Goal: Obtain resource: Download file/media

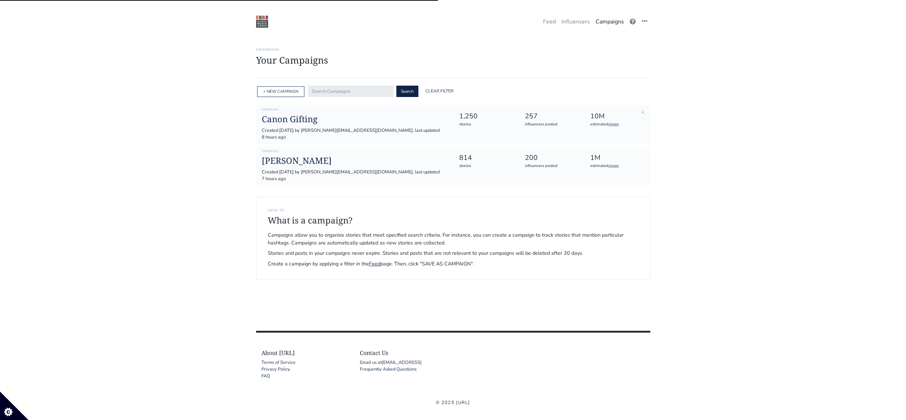
scroll to position [1, 0]
click at [287, 154] on h1 "[PERSON_NAME]" at bounding box center [355, 159] width 186 height 10
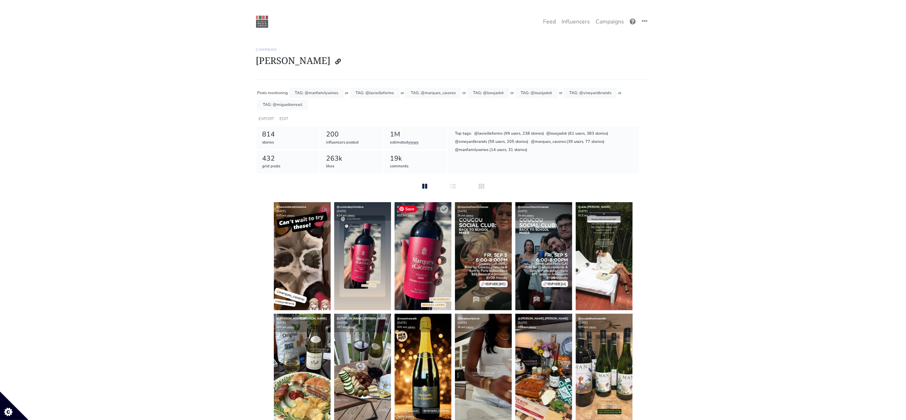
click at [436, 264] on img at bounding box center [422, 256] width 57 height 108
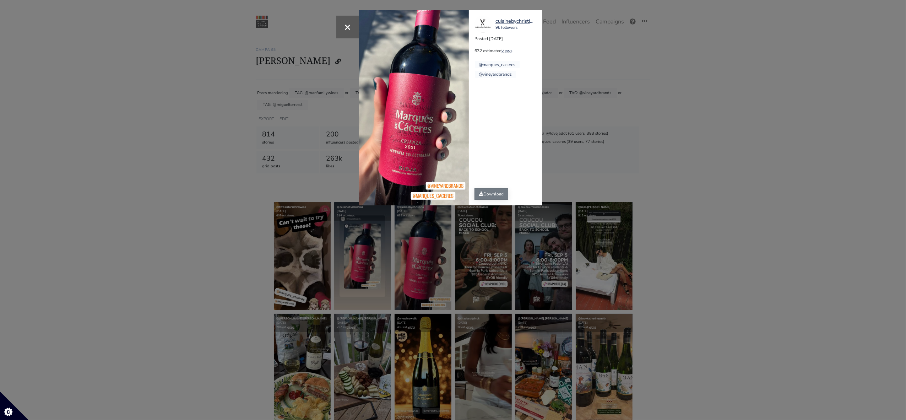
click at [499, 197] on link "Download" at bounding box center [491, 193] width 34 height 11
click at [224, 226] on div "× cuisinebychristina 9k followers Posted [DATE] 632 estimated views @marques_ca…" at bounding box center [453, 210] width 906 height 420
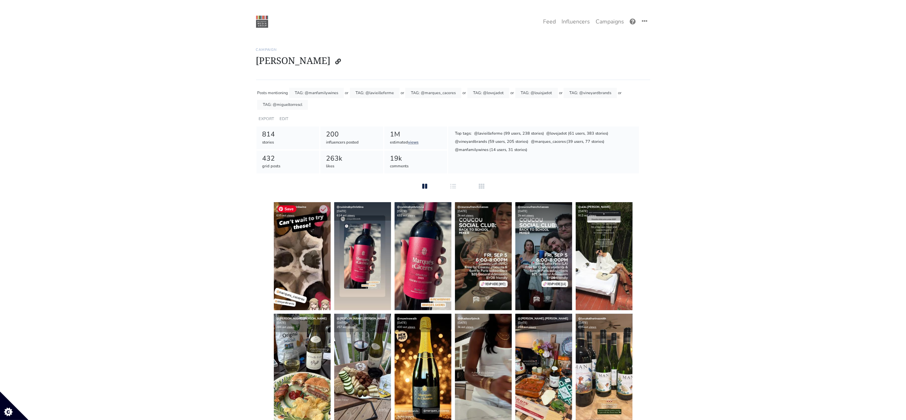
click at [293, 268] on img at bounding box center [302, 256] width 57 height 108
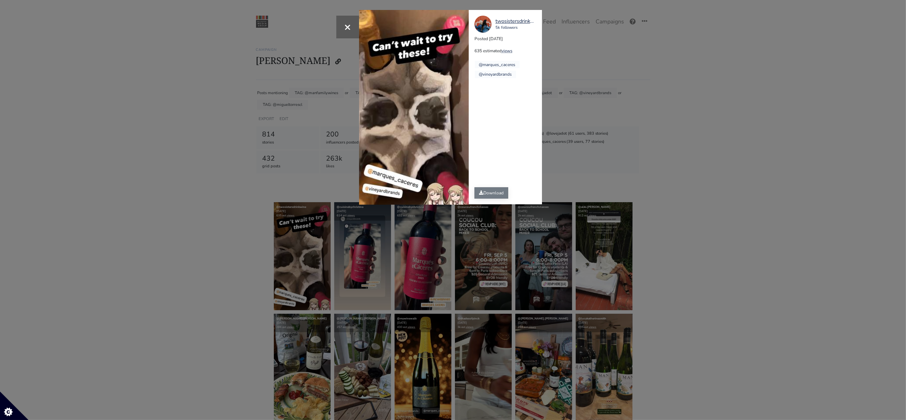
click at [482, 192] on icon at bounding box center [481, 192] width 4 height 4
click at [231, 171] on div "× Your browser does not support HTML5 video. twosistersdrinkwine 5k followers P…" at bounding box center [453, 210] width 906 height 420
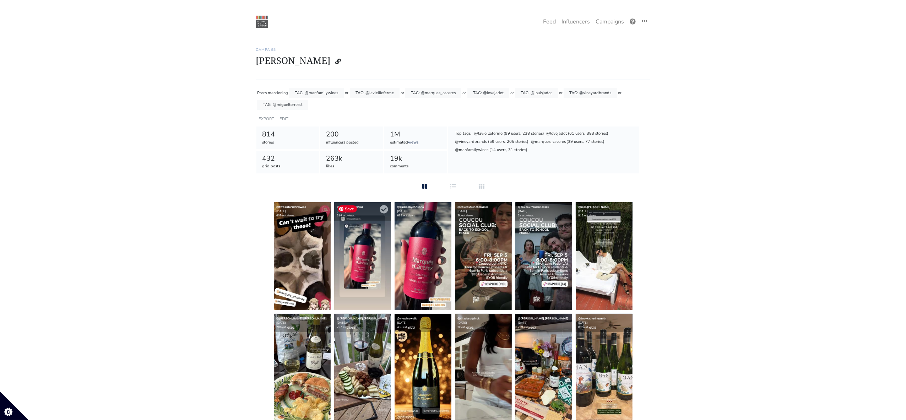
click at [363, 270] on img at bounding box center [362, 256] width 57 height 108
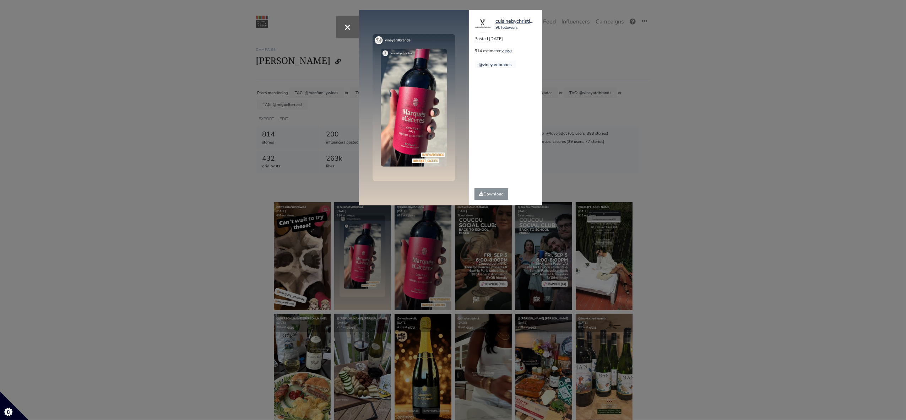
click at [230, 179] on div "× cuisinebychristina 9k followers Posted [DATE] 614 estimated views @vineyardbr…" at bounding box center [453, 210] width 906 height 420
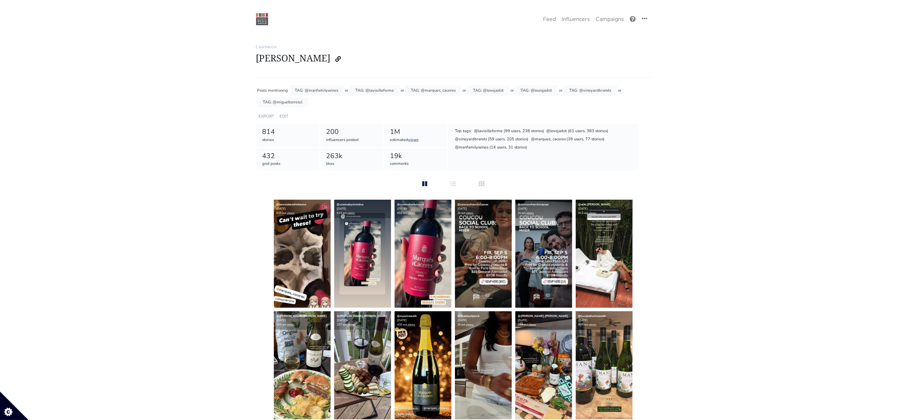
scroll to position [2, 0]
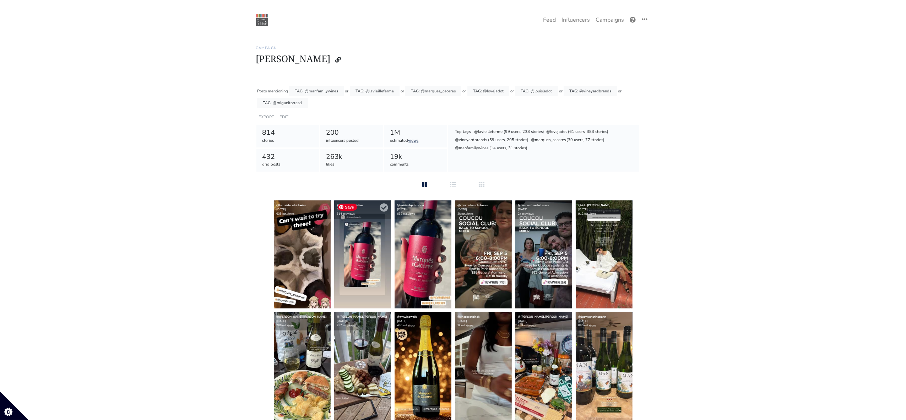
click at [367, 227] on img at bounding box center [362, 254] width 57 height 108
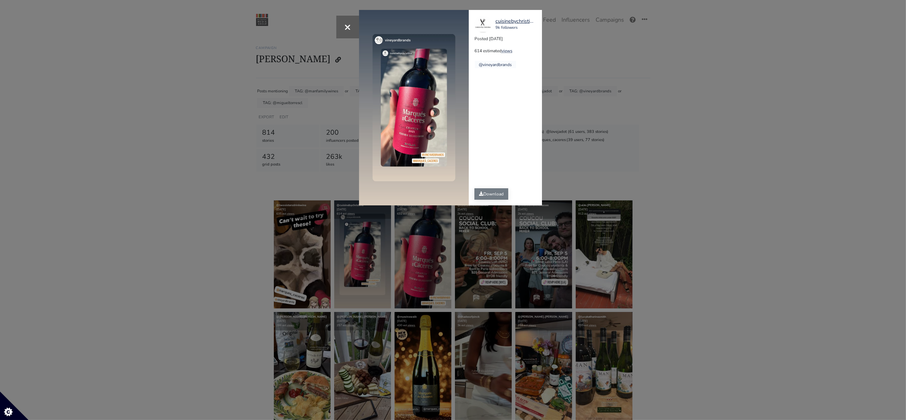
click at [490, 193] on link "Download" at bounding box center [491, 193] width 34 height 11
click at [246, 177] on div "× cuisinebychristina 9k followers Posted [DATE] 614 estimated views @vineyardbr…" at bounding box center [453, 210] width 906 height 420
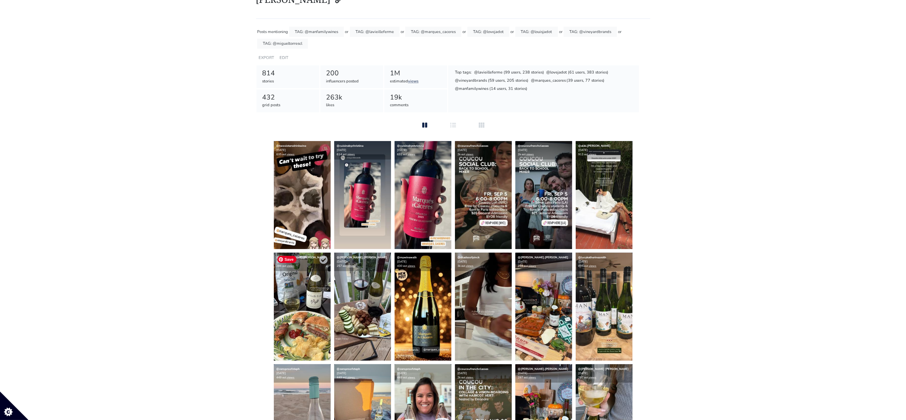
scroll to position [64, 0]
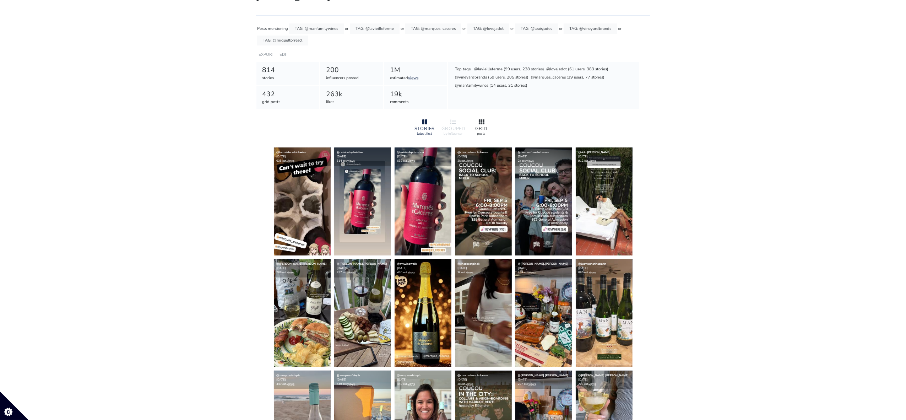
click at [483, 116] on div "GRID posts" at bounding box center [481, 127] width 28 height 24
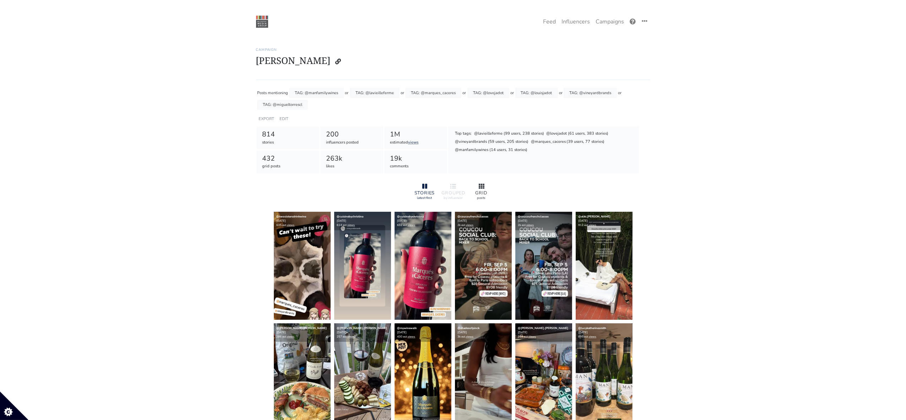
click at [484, 196] on div "posts" at bounding box center [481, 197] width 23 height 5
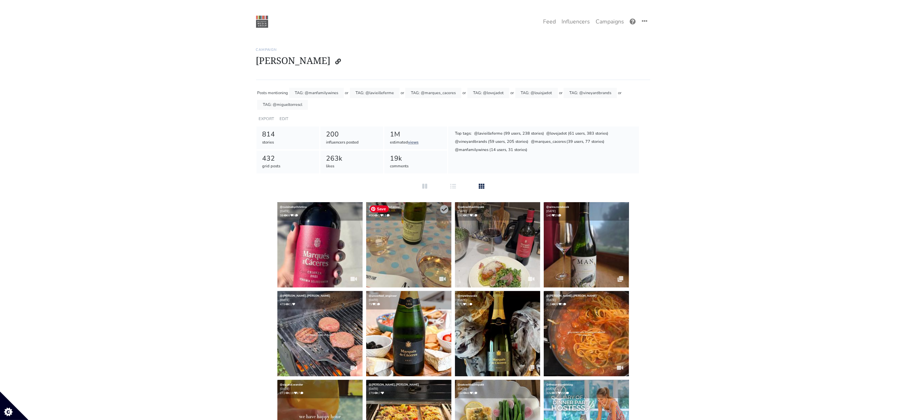
click at [402, 247] on img at bounding box center [408, 244] width 85 height 85
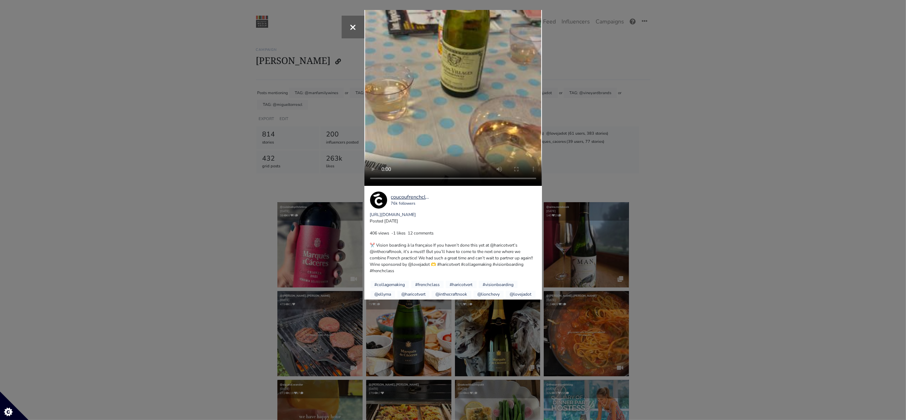
click at [652, 108] on div "× Your browser does not support HTML5 video. coucoufrenchclasses 76k followers …" at bounding box center [453, 210] width 906 height 420
